Goal: Task Accomplishment & Management: Manage account settings

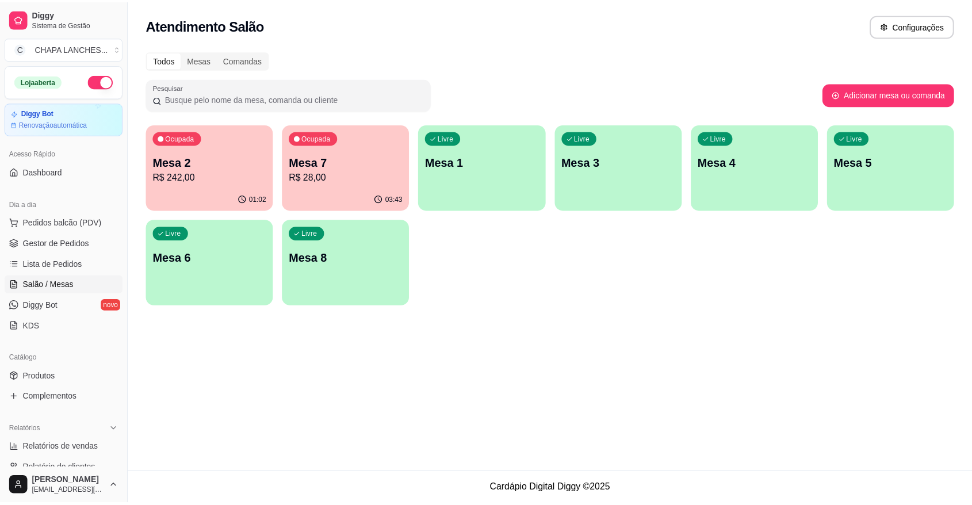
scroll to position [128, 0]
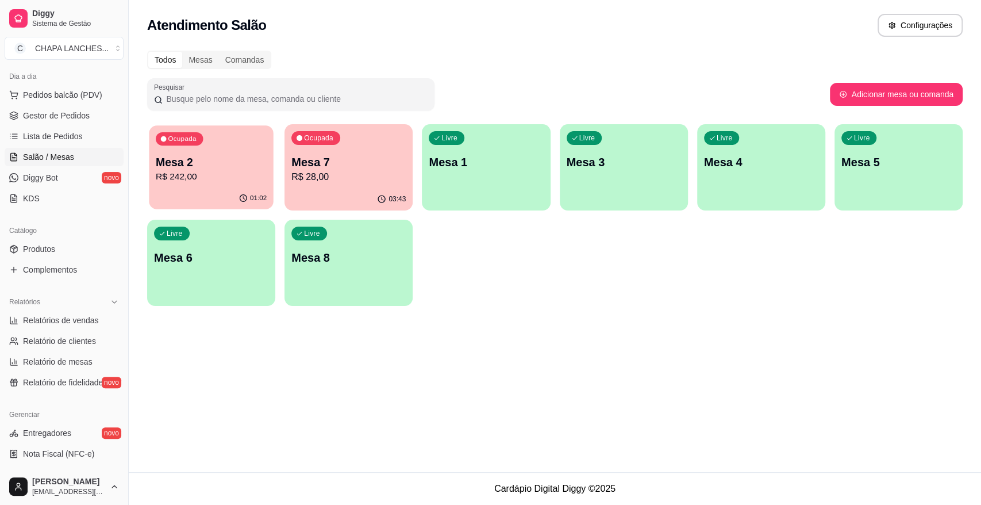
click at [221, 186] on div "Ocupada Mesa 2 R$ 242,00" at bounding box center [211, 156] width 124 height 62
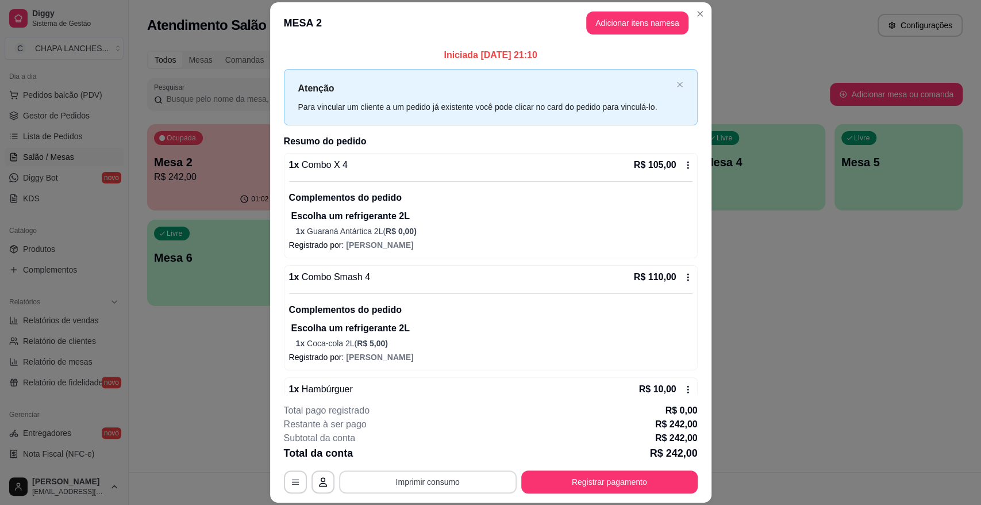
click at [444, 477] on button "Imprimir consumo" at bounding box center [428, 481] width 178 height 23
click at [437, 453] on button "IMPRESSORA" at bounding box center [426, 455] width 83 height 18
click at [584, 480] on button "Registrar pagamento" at bounding box center [609, 481] width 176 height 23
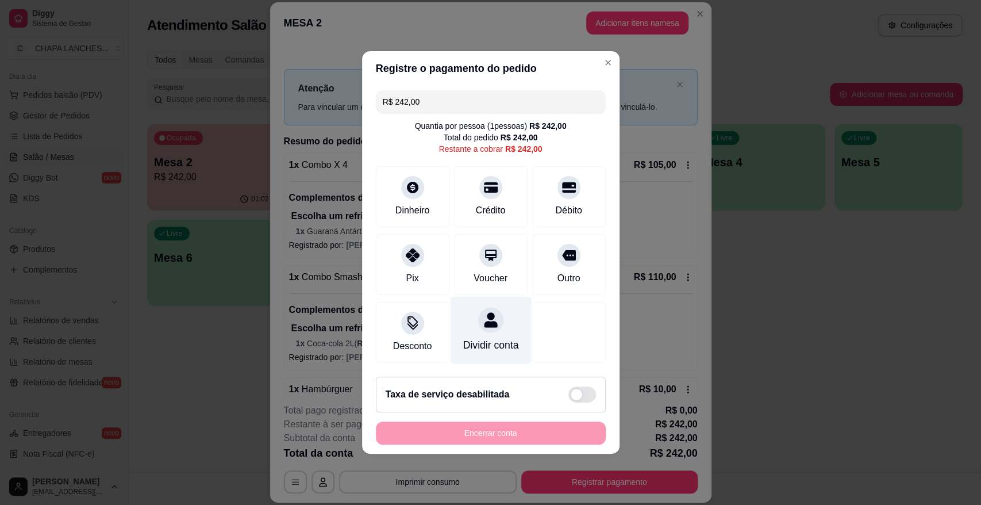
click at [484, 316] on icon at bounding box center [490, 319] width 13 height 15
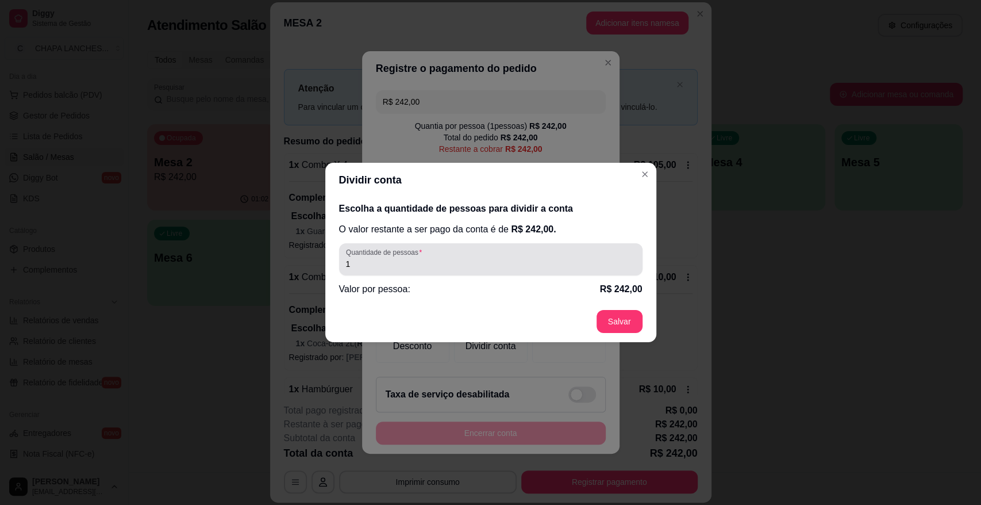
click at [380, 264] on input "1" at bounding box center [491, 263] width 290 height 11
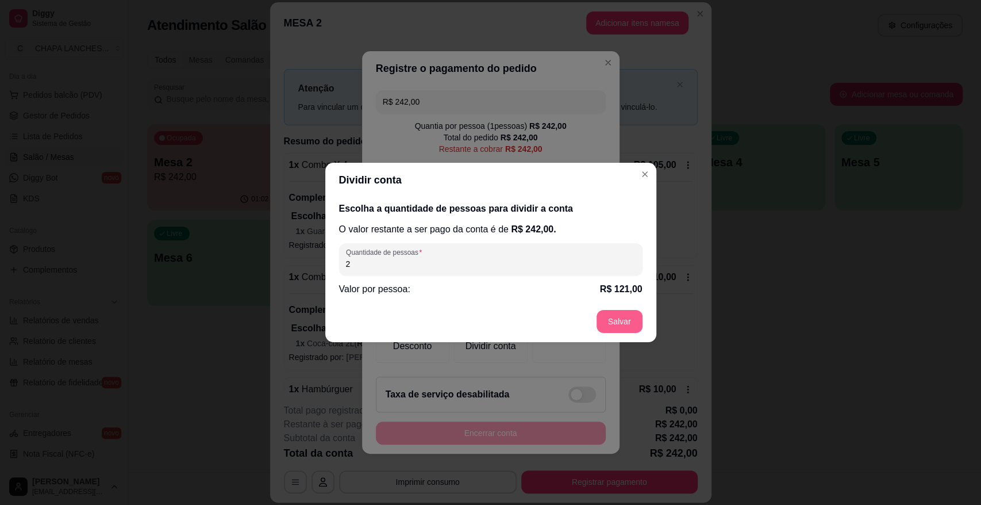
type input "2"
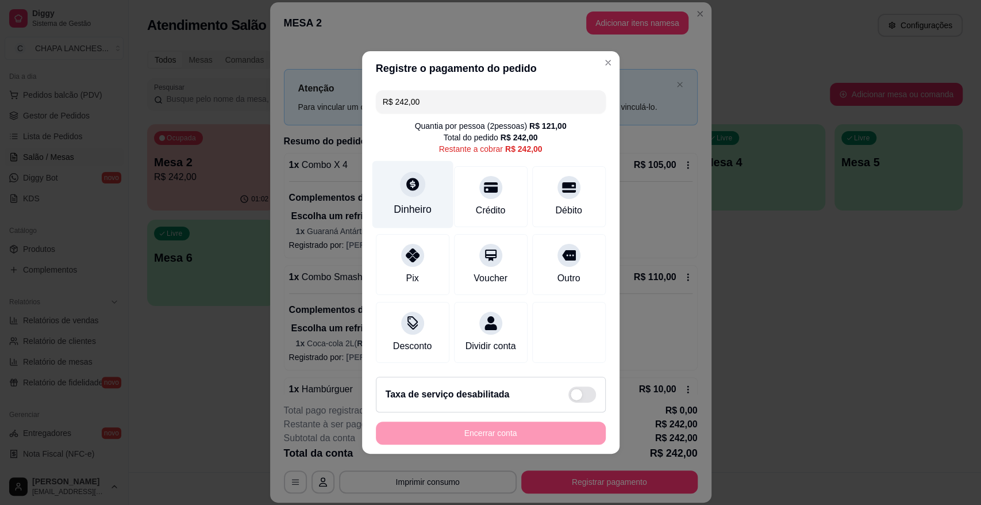
click at [413, 190] on div at bounding box center [412, 183] width 25 height 25
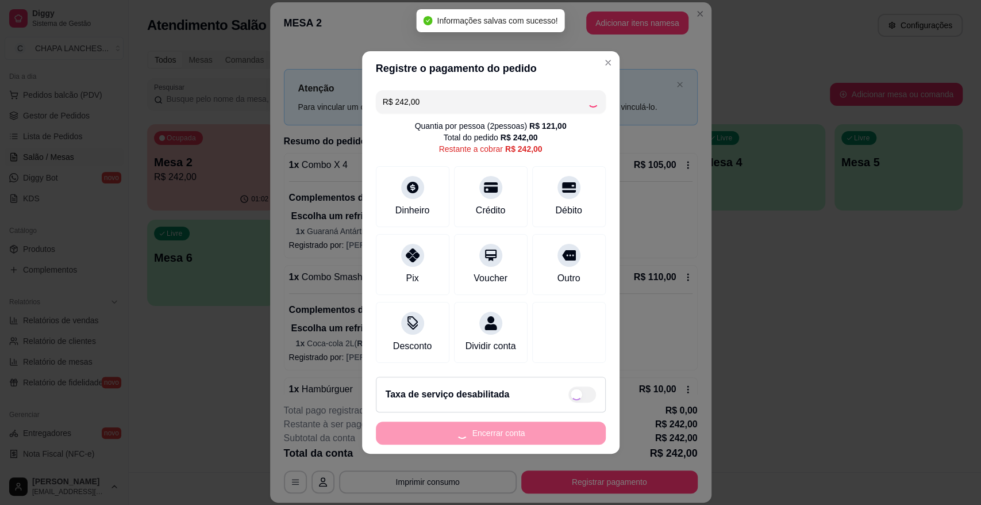
type input "R$ 0,00"
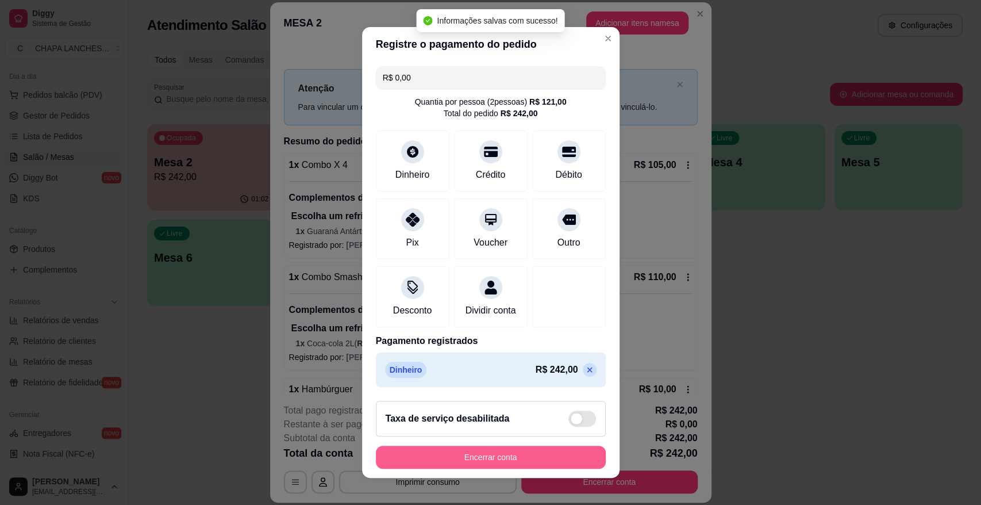
click at [529, 457] on button "Encerrar conta" at bounding box center [491, 457] width 230 height 23
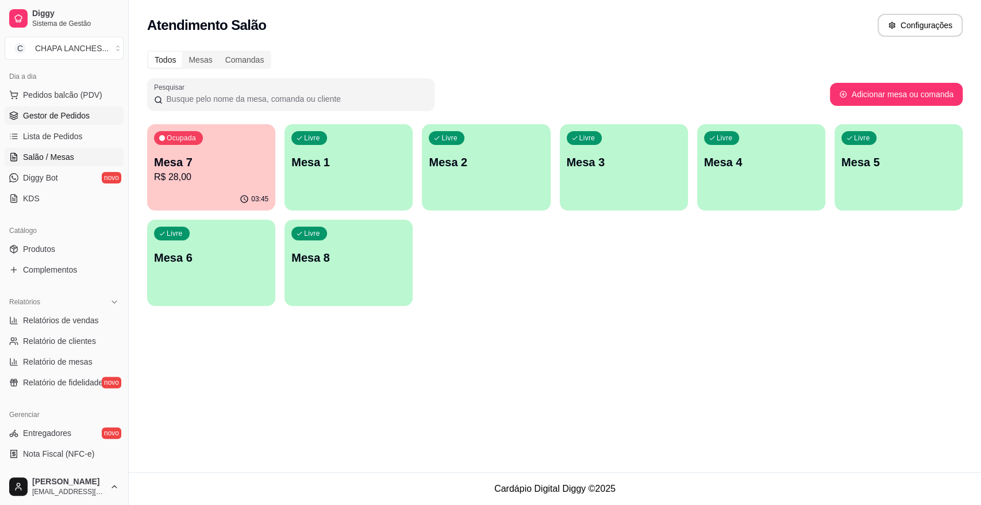
click at [60, 116] on span "Gestor de Pedidos" at bounding box center [56, 115] width 67 height 11
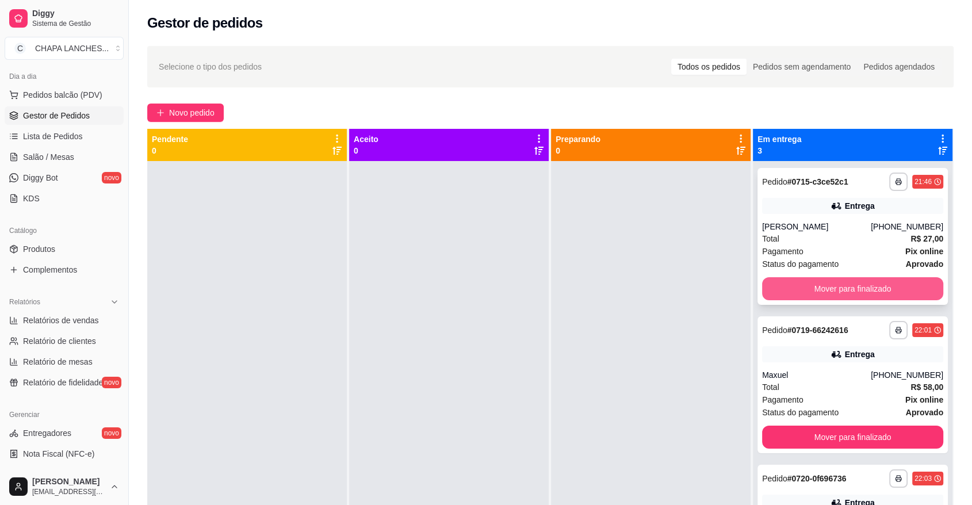
click at [806, 285] on button "Mover para finalizado" at bounding box center [852, 288] width 181 height 23
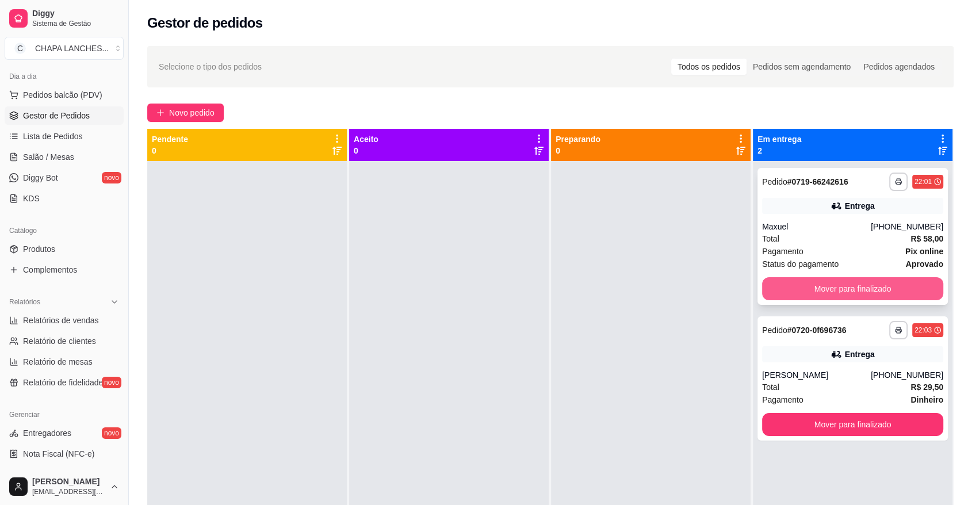
click at [804, 284] on button "Mover para finalizado" at bounding box center [852, 288] width 181 height 23
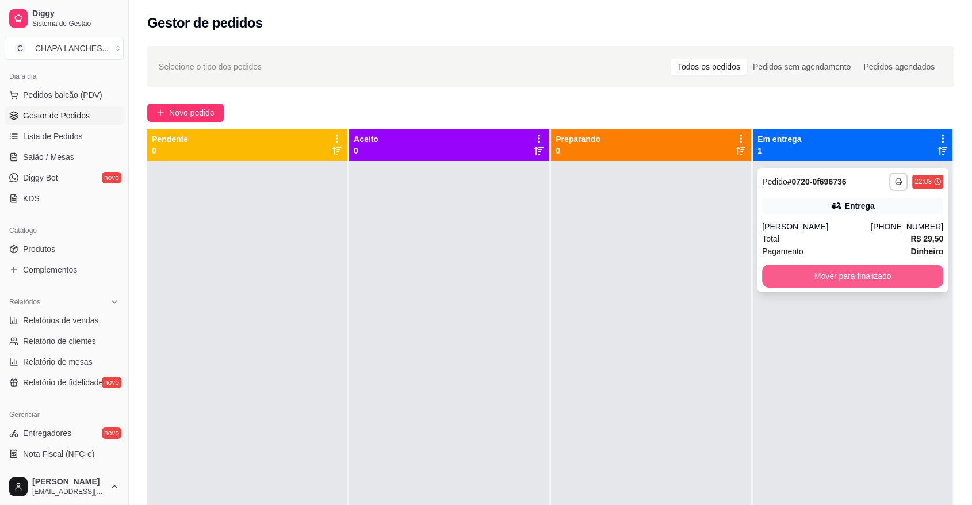
click at [800, 277] on button "Mover para finalizado" at bounding box center [852, 275] width 181 height 23
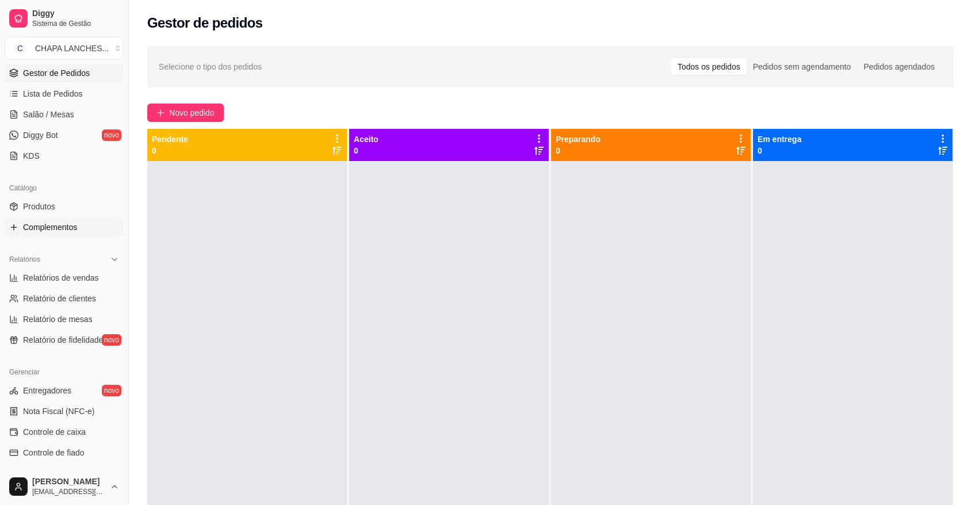
scroll to position [191, 0]
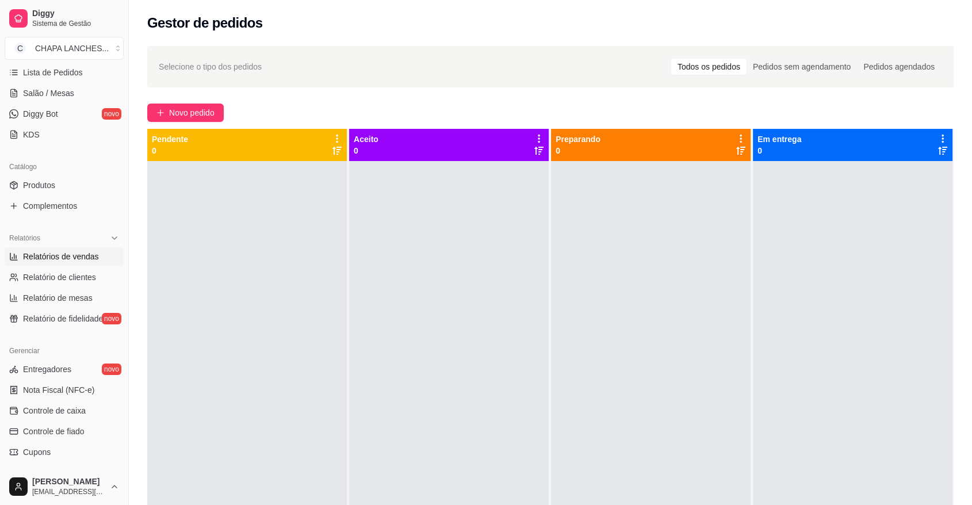
click at [76, 257] on span "Relatórios de vendas" at bounding box center [61, 256] width 76 height 11
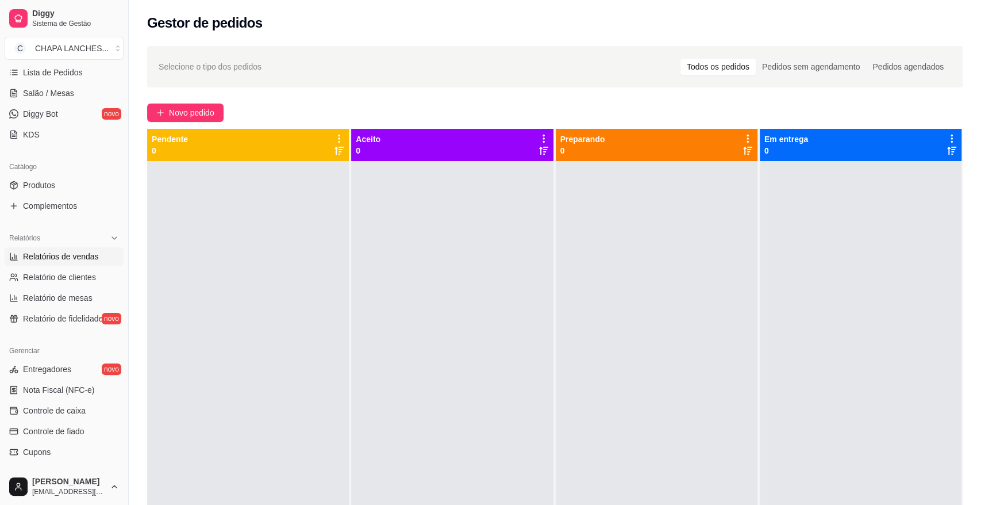
select select "ALL"
select select "0"
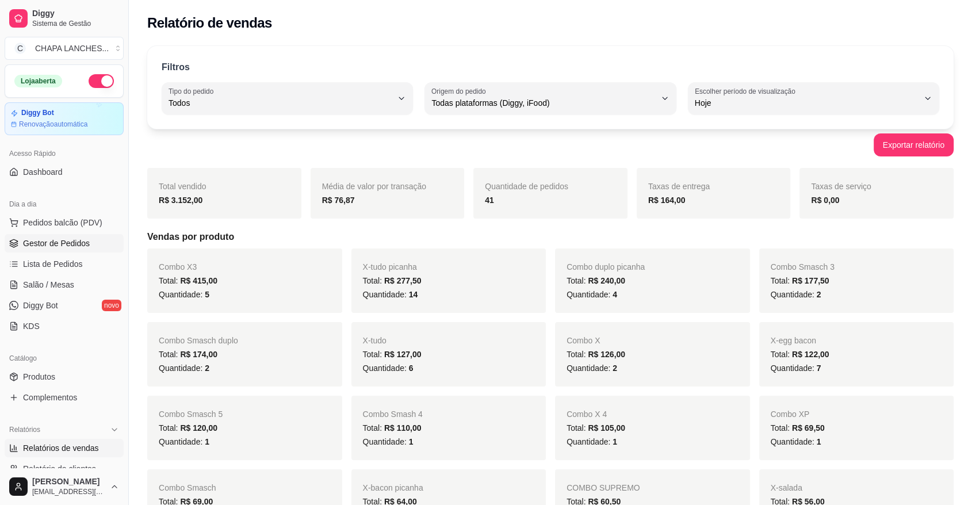
click at [86, 241] on span "Gestor de Pedidos" at bounding box center [56, 242] width 67 height 11
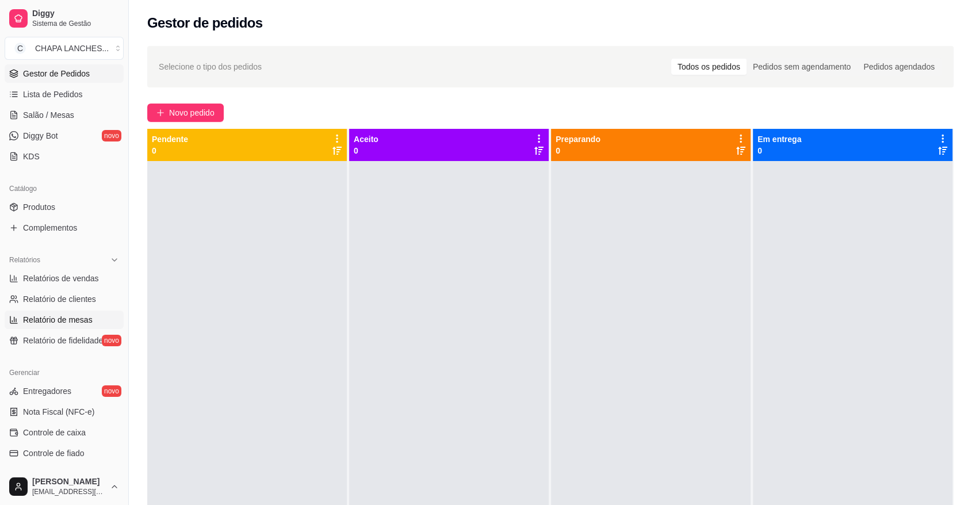
scroll to position [191, 0]
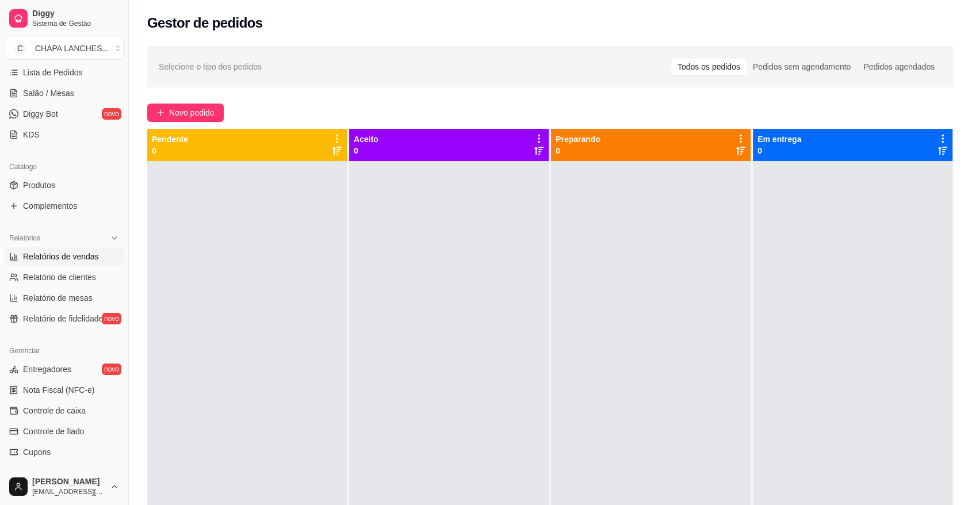
click at [78, 259] on span "Relatórios de vendas" at bounding box center [61, 256] width 76 height 11
select select "ALL"
select select "0"
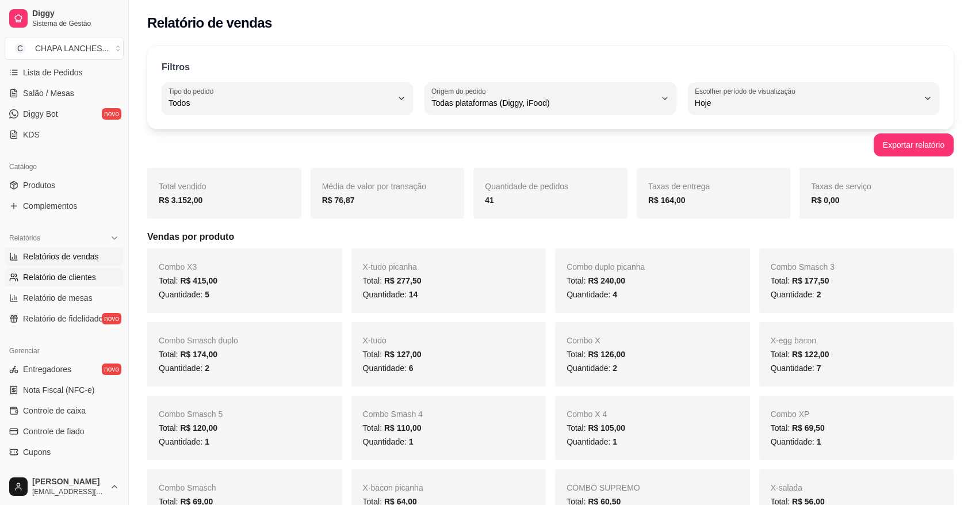
click at [81, 271] on span "Relatório de clientes" at bounding box center [59, 276] width 73 height 11
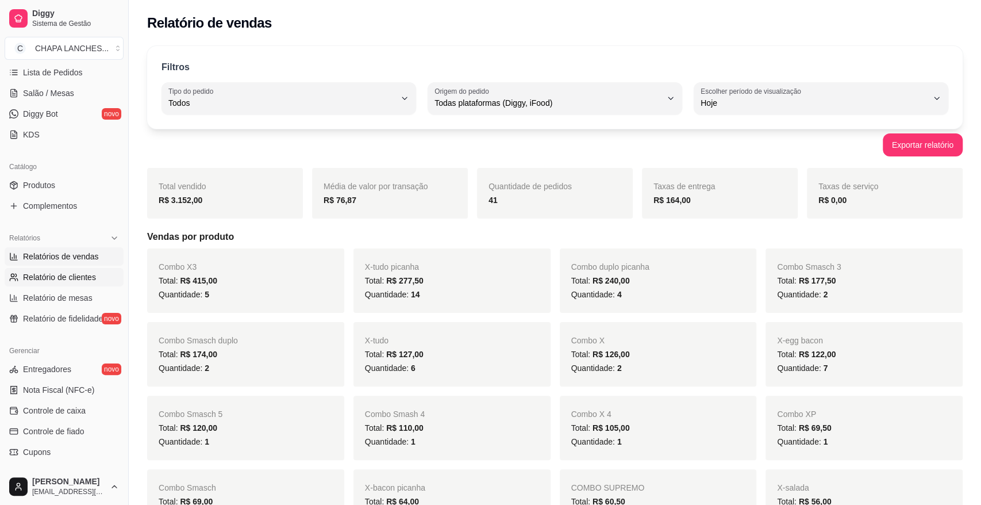
select select "30"
select select "HIGHEST_TOTAL_SPENT_WITH_ORDERS"
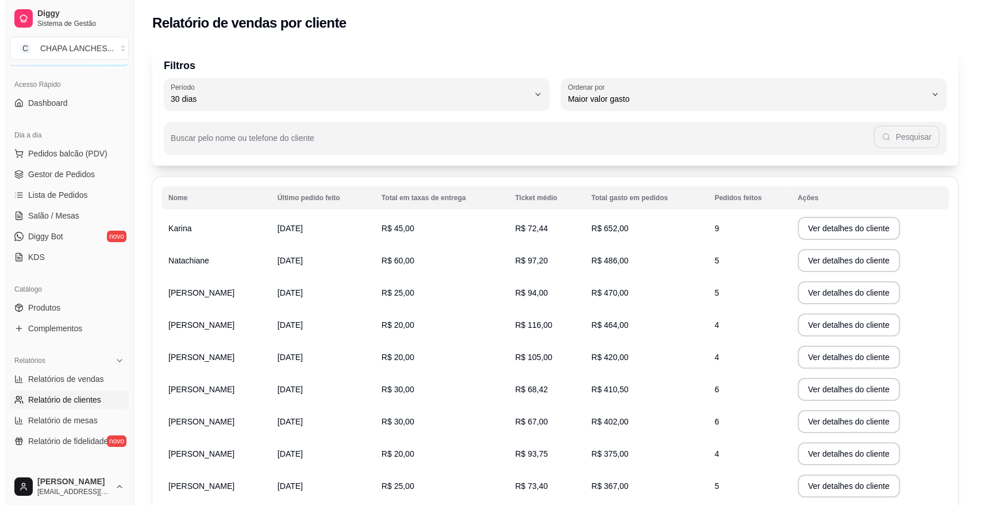
scroll to position [64, 0]
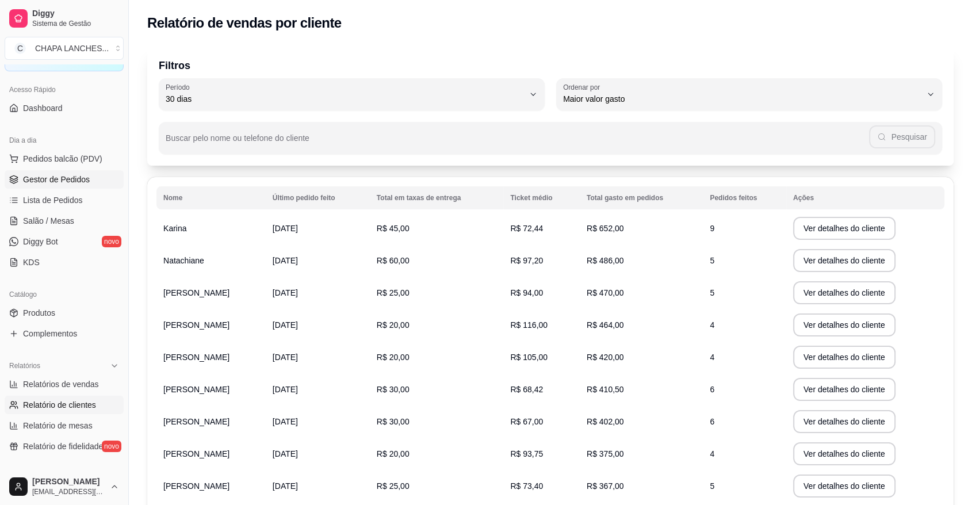
click at [71, 179] on span "Gestor de Pedidos" at bounding box center [56, 179] width 67 height 11
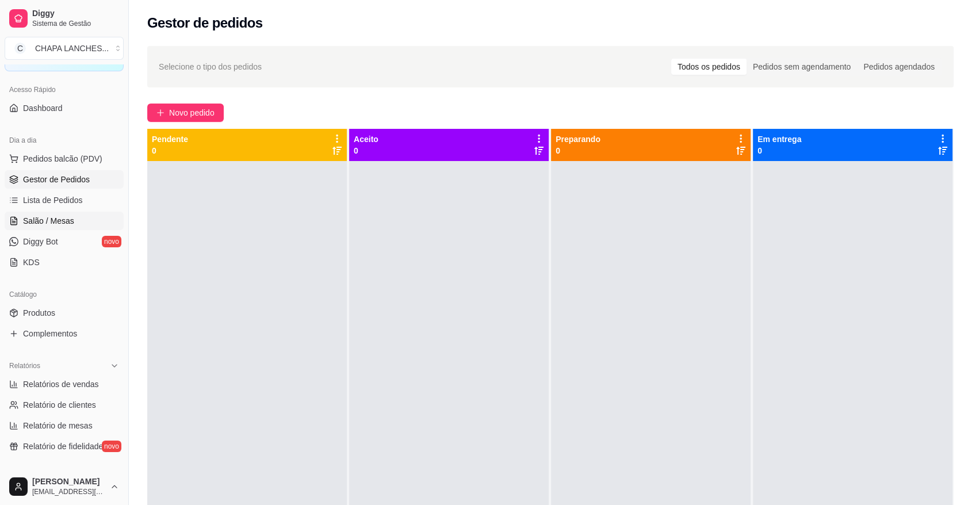
click at [70, 219] on span "Salão / Mesas" at bounding box center [48, 220] width 51 height 11
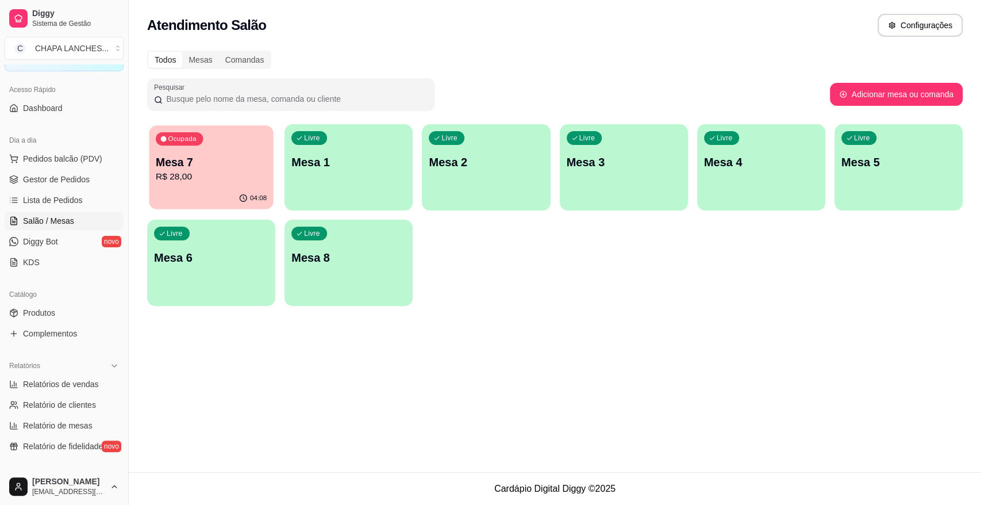
click at [195, 186] on div "Ocupada Mesa 7 R$ 28,00" at bounding box center [211, 156] width 124 height 62
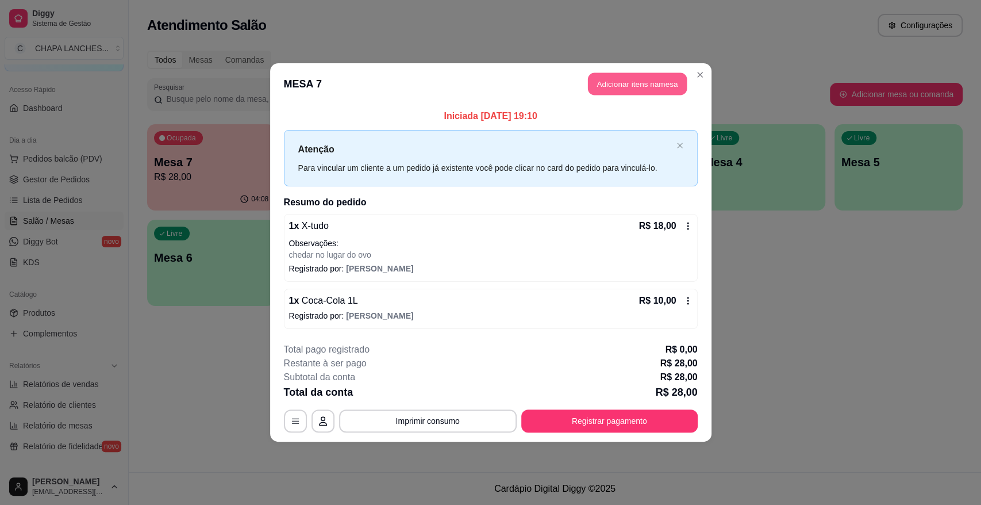
click at [627, 82] on button "Adicionar itens na mesa" at bounding box center [637, 84] width 99 height 22
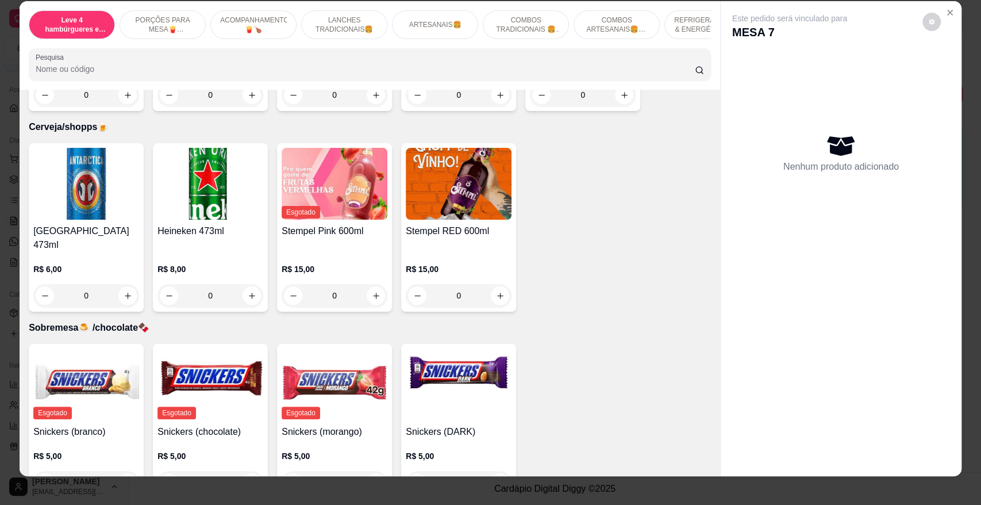
scroll to position [21, 0]
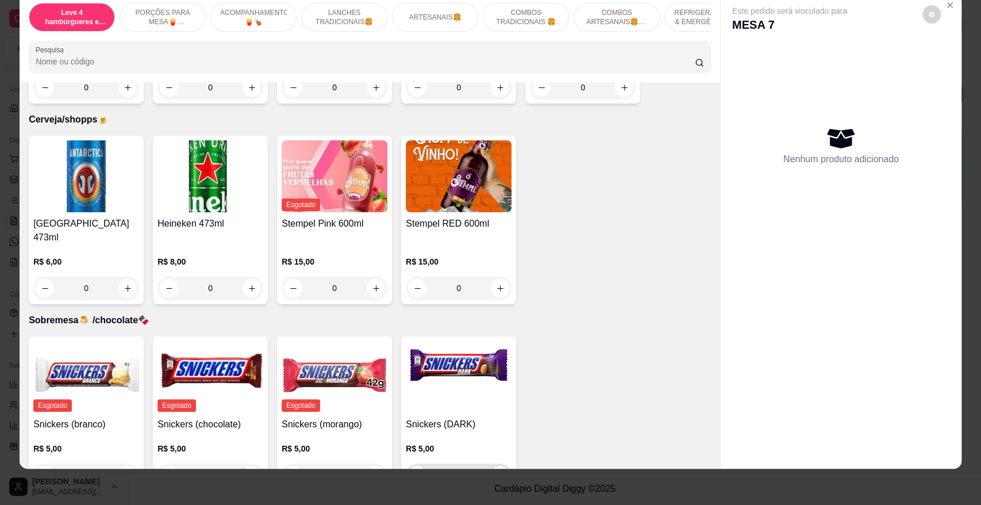
click at [496, 471] on icon "increase-product-quantity" at bounding box center [500, 475] width 9 height 9
type input "1"
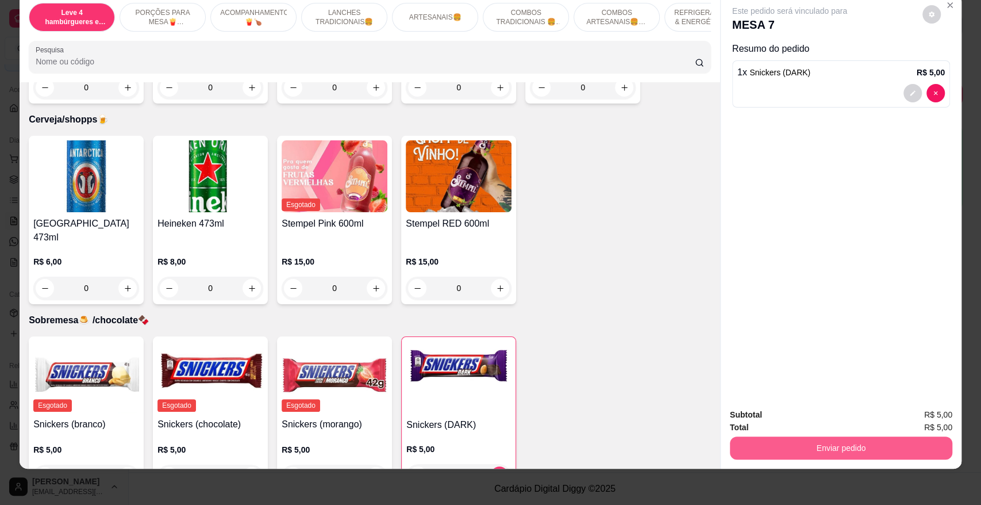
click at [820, 446] on button "Enviar pedido" at bounding box center [841, 447] width 222 height 23
click at [925, 421] on button "Enviar pedido" at bounding box center [921, 419] width 65 height 22
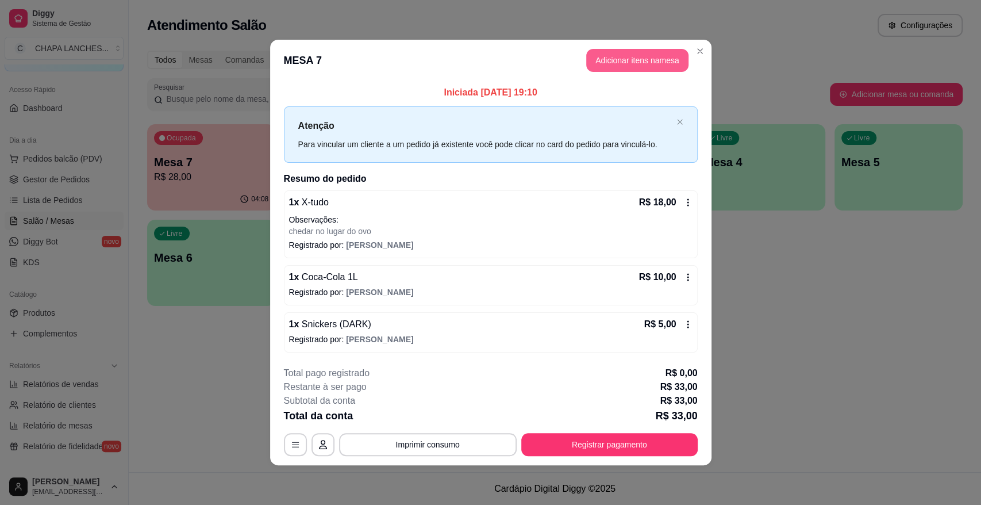
click at [605, 58] on button "Adicionar itens na mesa" at bounding box center [637, 60] width 102 height 23
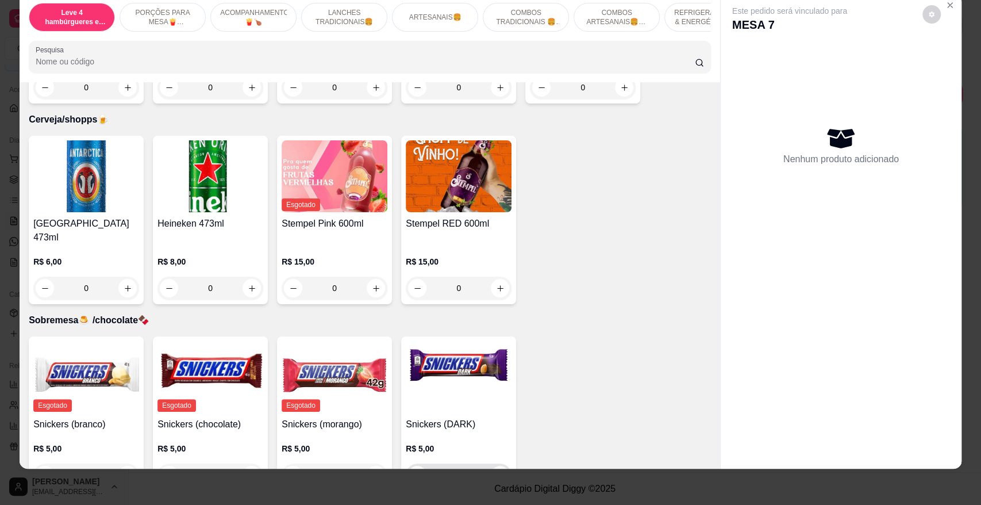
click at [497, 471] on icon "increase-product-quantity" at bounding box center [500, 475] width 9 height 9
type input "1"
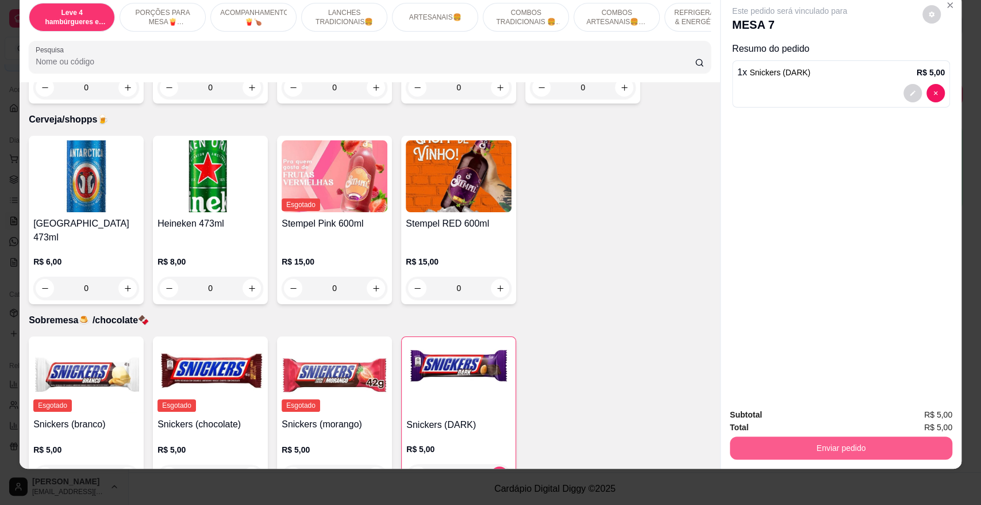
click at [800, 452] on button "Enviar pedido" at bounding box center [841, 447] width 222 height 23
click at [942, 430] on button "Enviar pedido" at bounding box center [926, 418] width 68 height 23
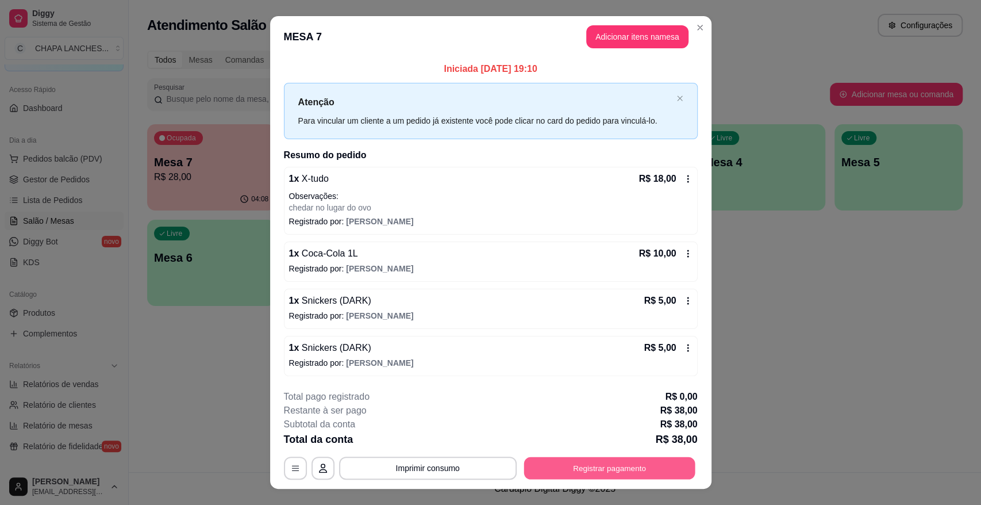
click at [574, 465] on button "Registrar pagamento" at bounding box center [609, 467] width 171 height 22
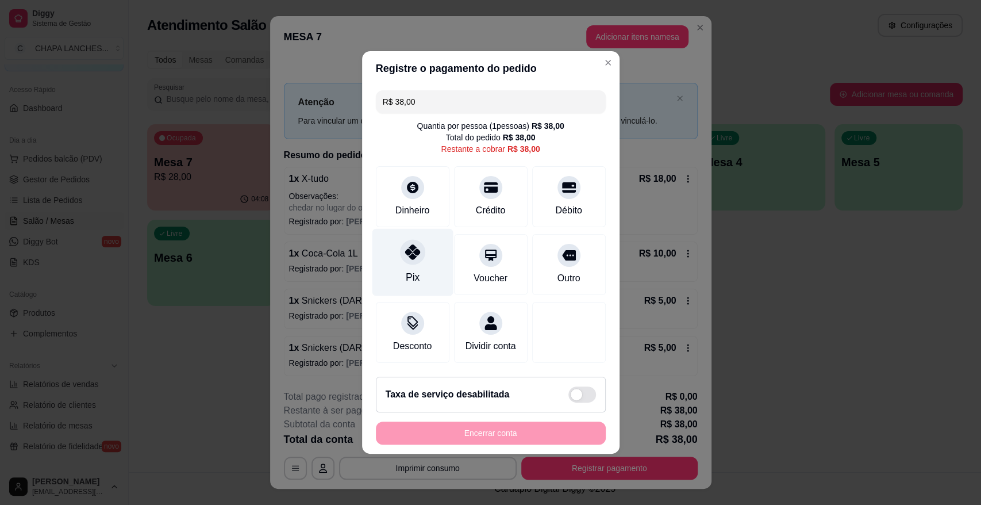
click at [408, 247] on icon at bounding box center [412, 251] width 15 height 15
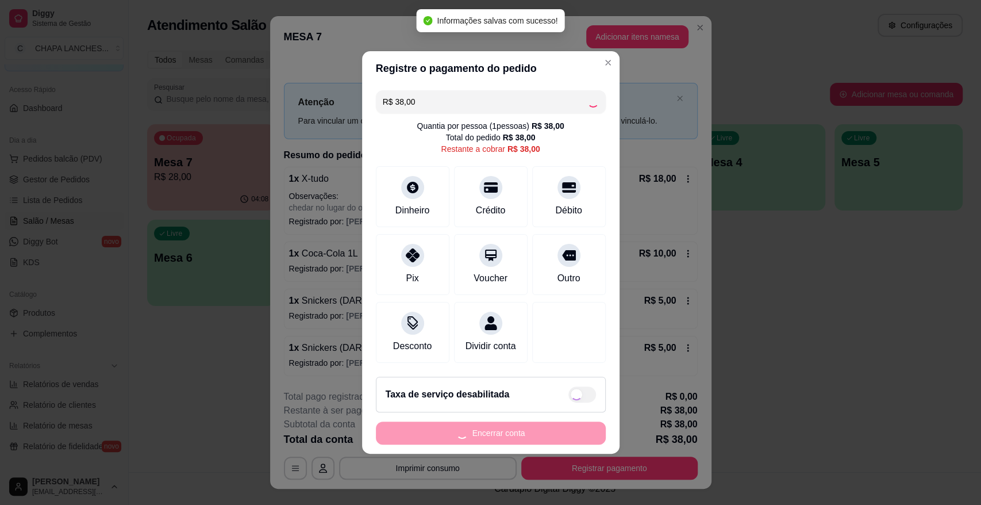
type input "R$ 0,00"
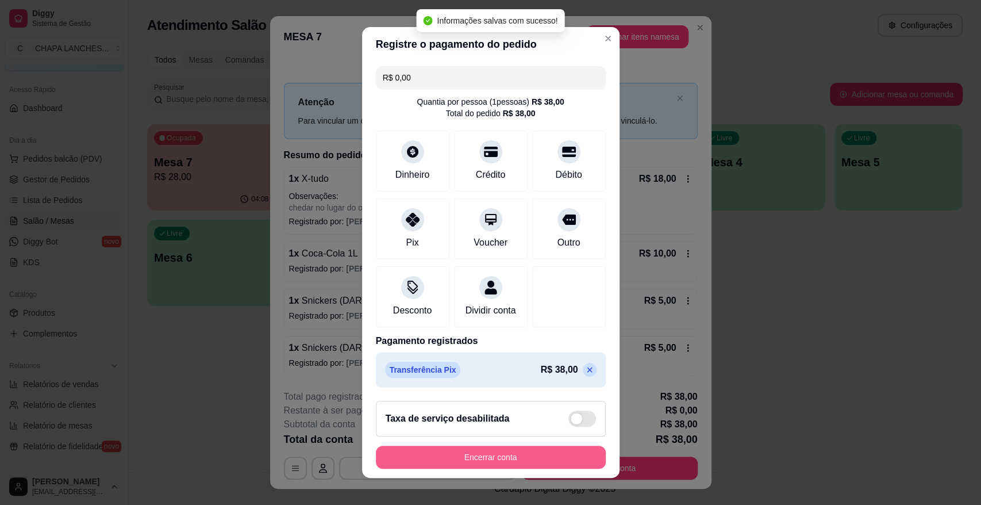
click at [523, 465] on button "Encerrar conta" at bounding box center [491, 457] width 230 height 23
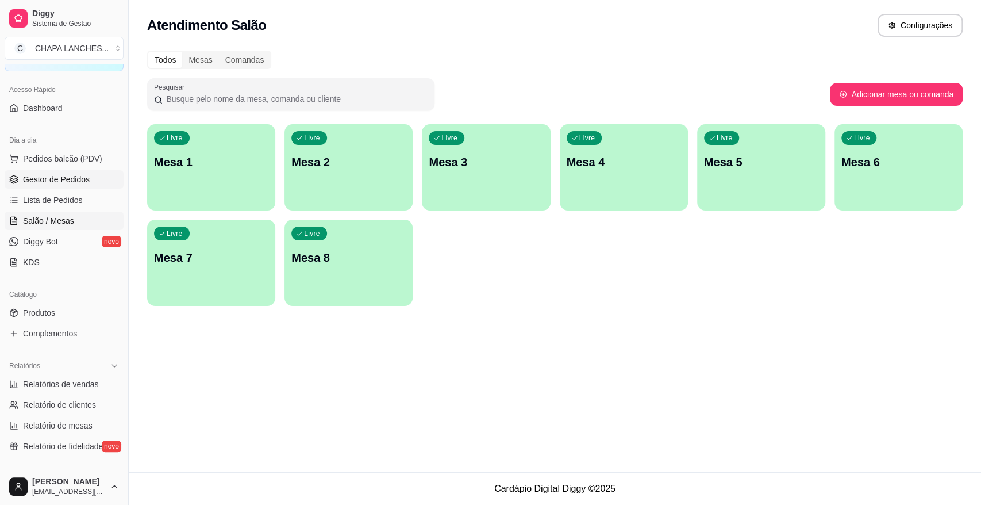
click at [42, 176] on span "Gestor de Pedidos" at bounding box center [56, 179] width 67 height 11
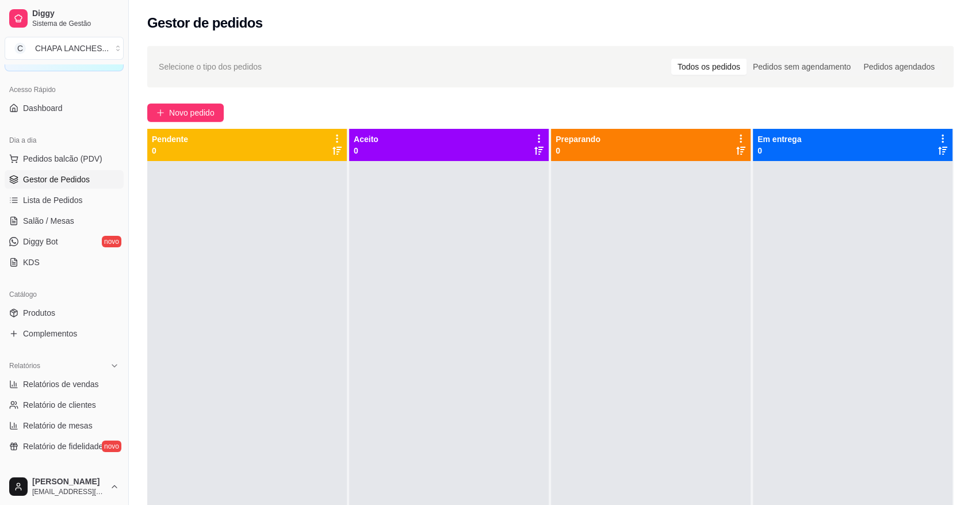
click at [44, 178] on span "Gestor de Pedidos" at bounding box center [56, 179] width 67 height 11
